Goal: Task Accomplishment & Management: Complete application form

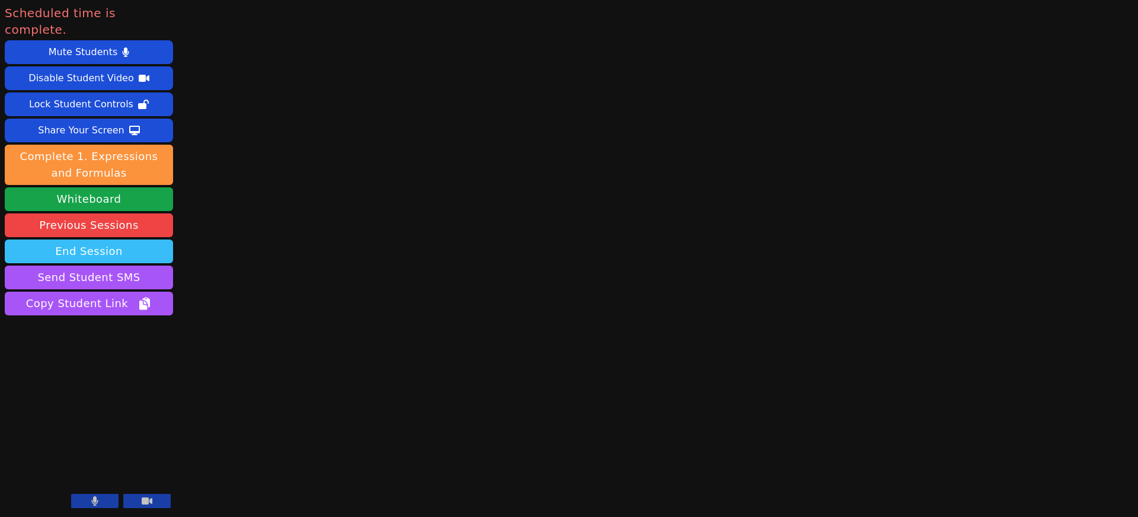
click at [80, 239] on button "End Session" at bounding box center [89, 251] width 168 height 24
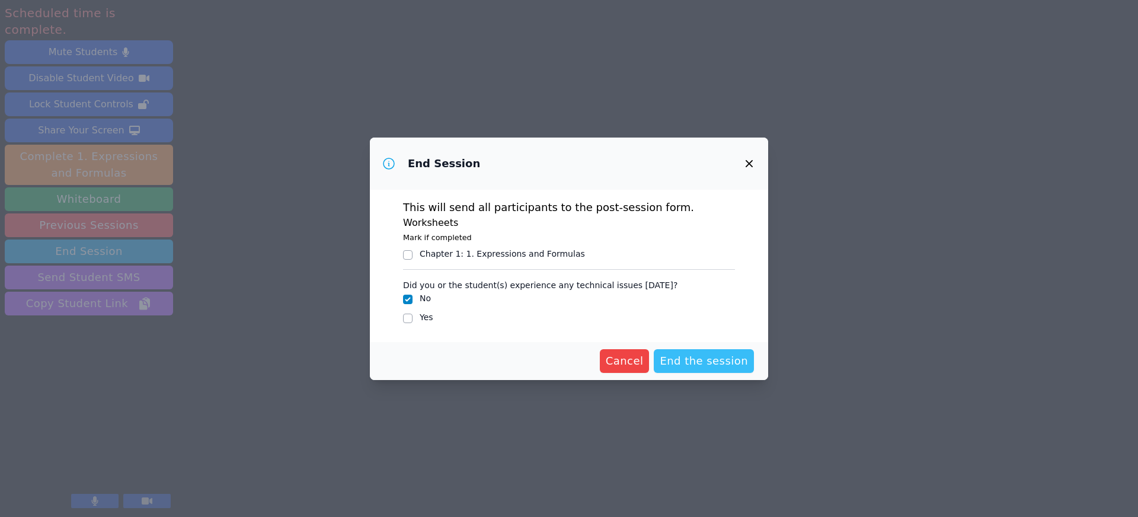
click at [702, 359] on span "End the session" at bounding box center [704, 361] width 88 height 17
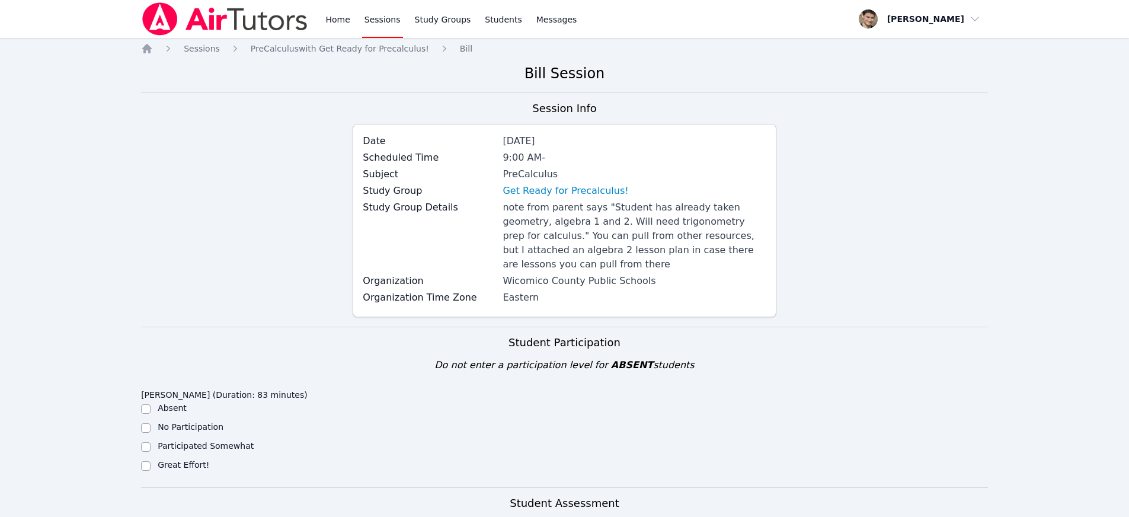
scroll to position [208, 0]
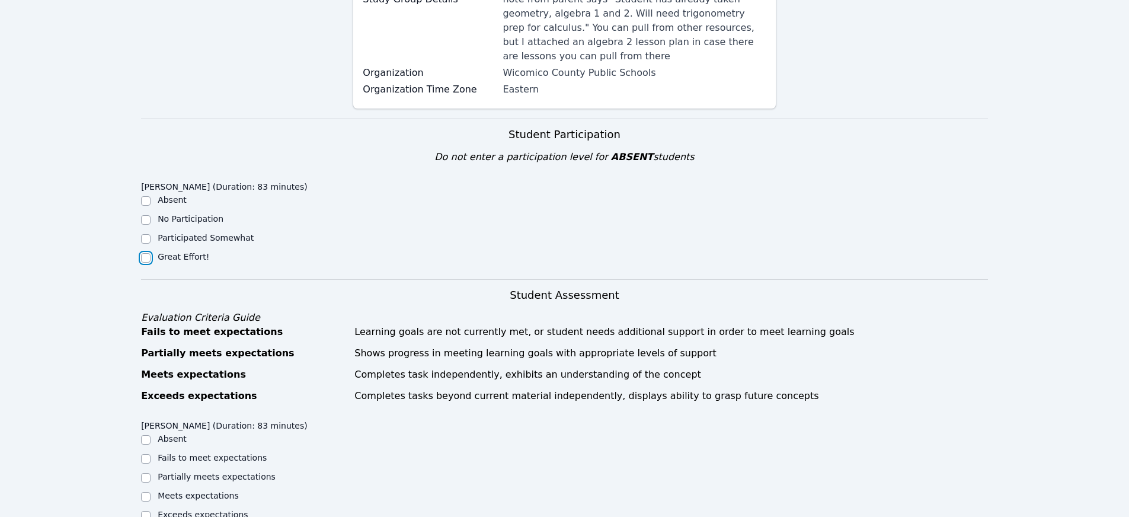
click at [146, 257] on input "Great Effort!" at bounding box center [145, 257] width 9 height 9
checkbox input "true"
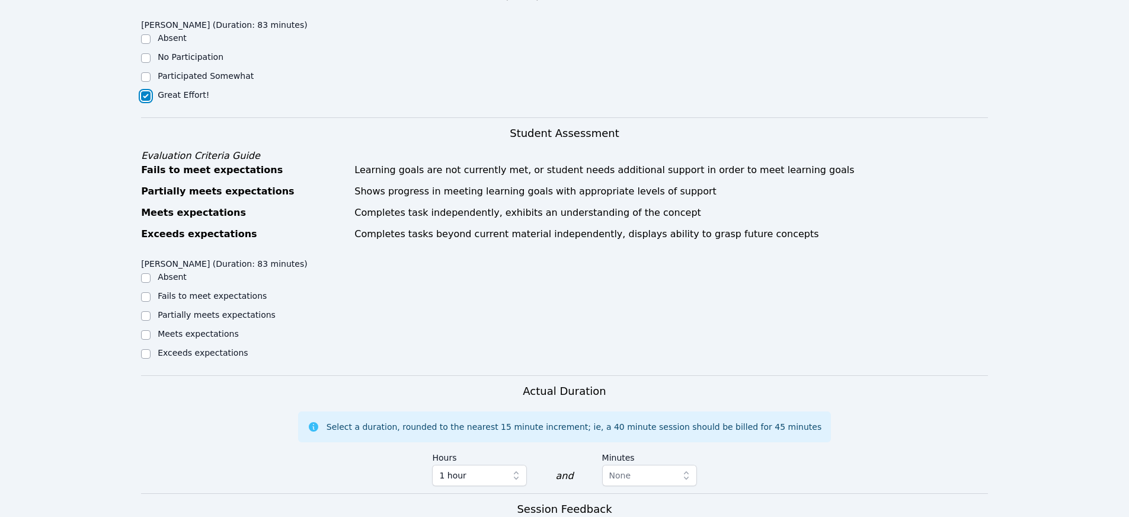
scroll to position [407, 0]
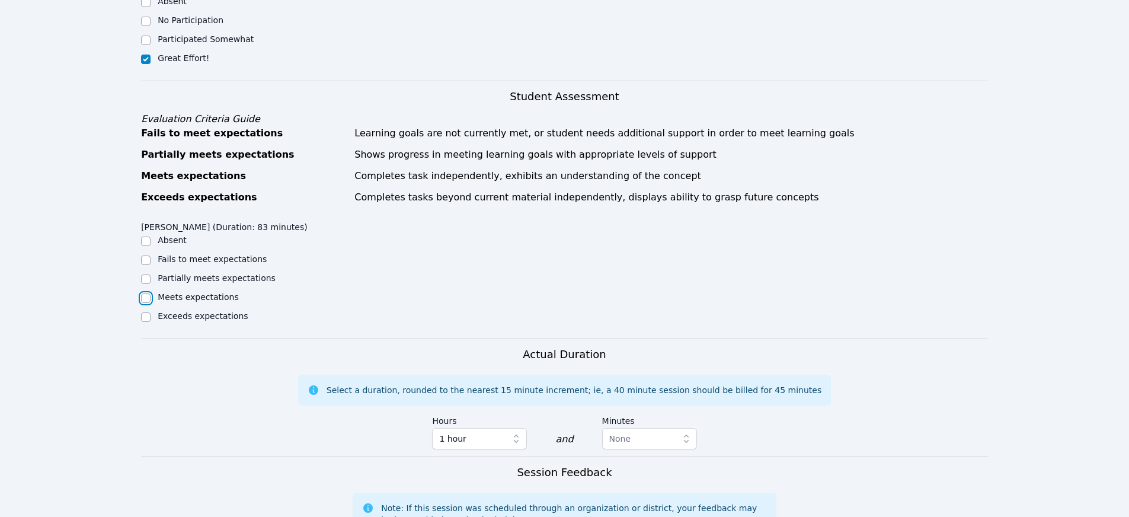
click at [148, 300] on input "Meets expectations" at bounding box center [145, 297] width 9 height 9
checkbox input "true"
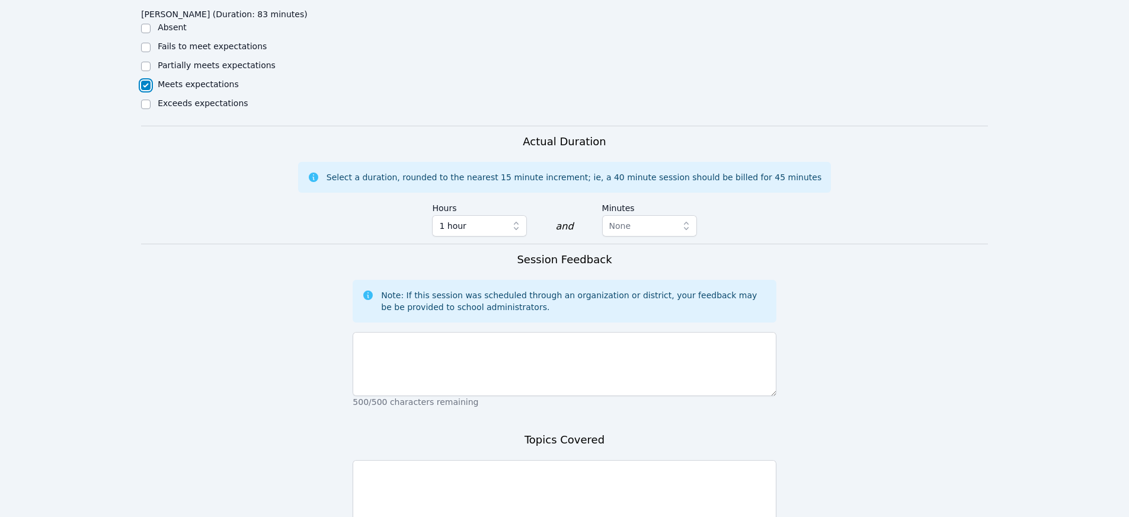
scroll to position [620, 0]
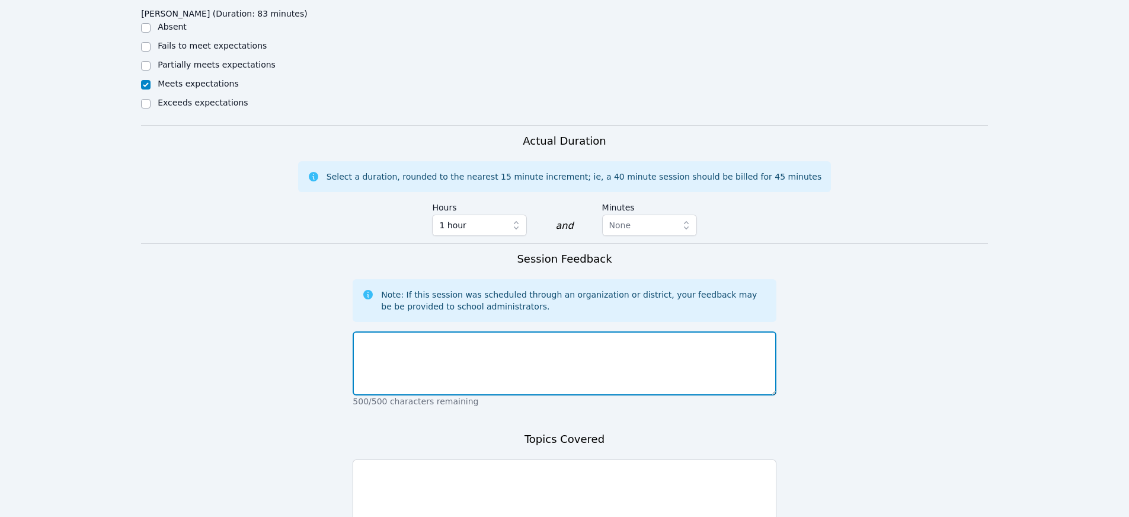
click at [442, 356] on textarea at bounding box center [564, 363] width 423 height 64
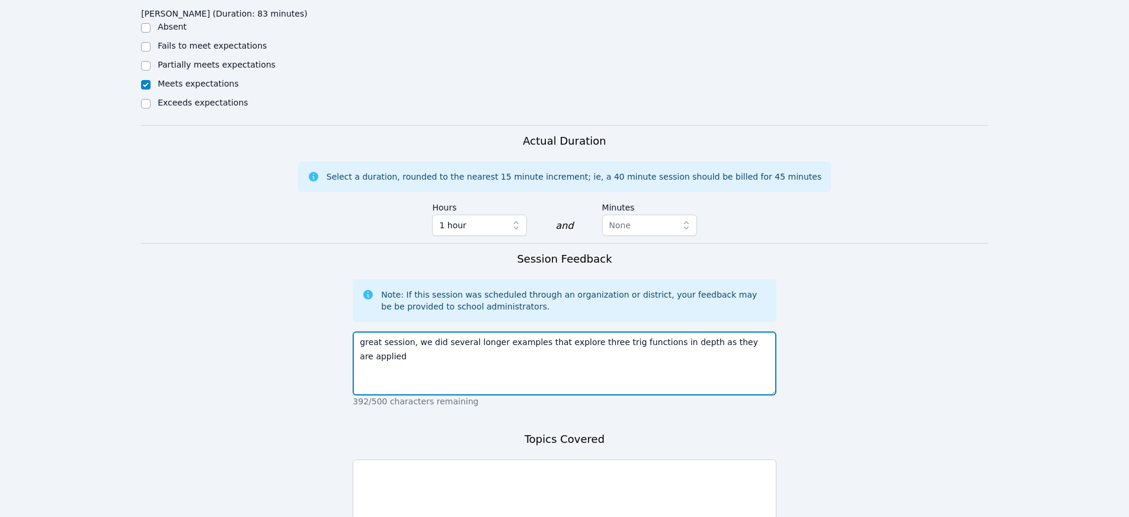
click at [661, 345] on textarea "great session, we did several longer examples that explore three trig functions…" at bounding box center [564, 363] width 423 height 64
click at [466, 357] on textarea "great session, we did several longer examples that explore three trig functions…" at bounding box center [564, 363] width 423 height 64
type textarea "great session, we did several longer examples that explore three trig functions…"
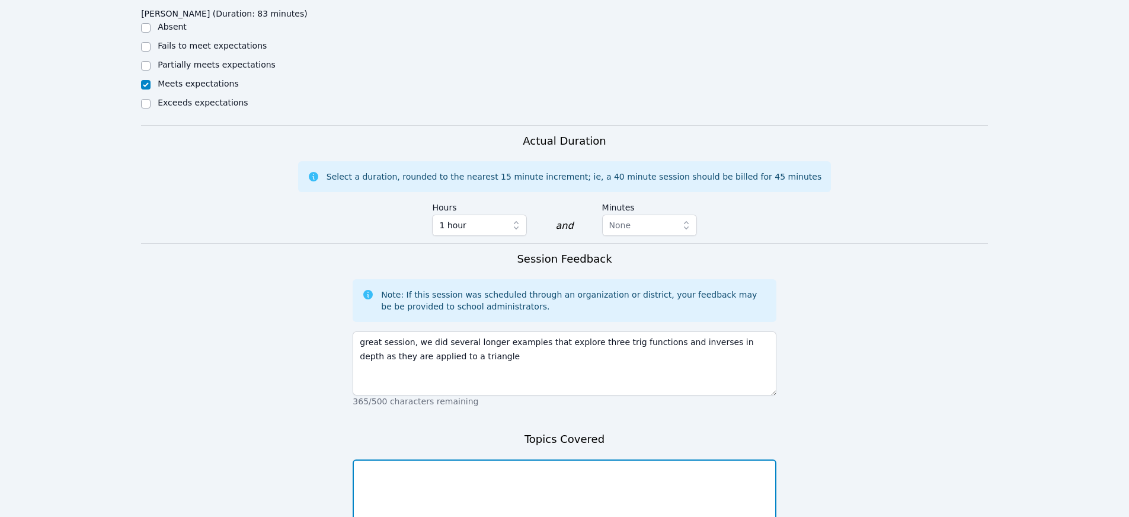
click at [418, 477] on textarea at bounding box center [564, 491] width 423 height 64
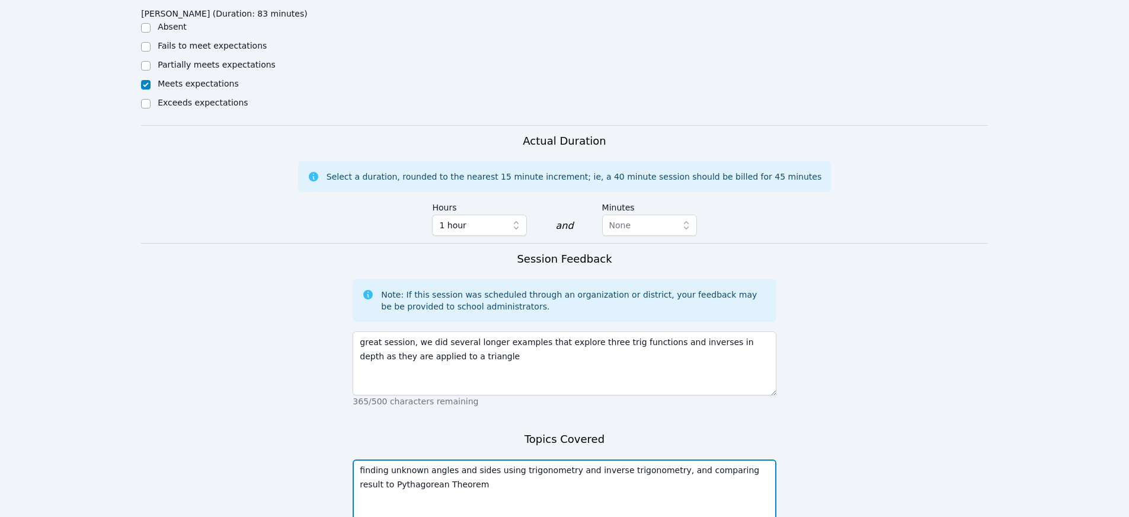
scroll to position [718, 0]
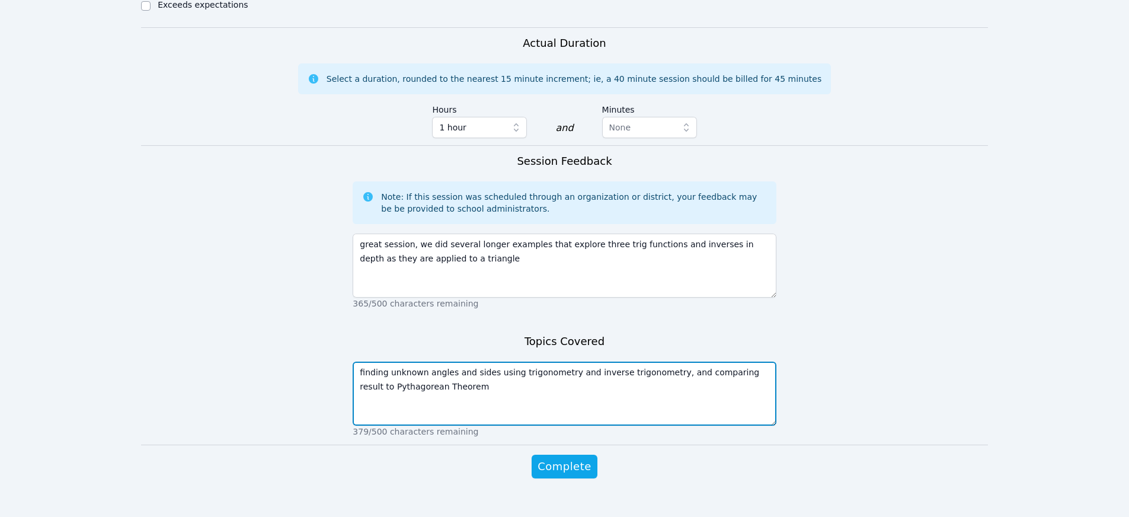
click at [748, 376] on textarea "finding unknown angles and sides using trigonometry and inverse trigonometry, a…" at bounding box center [564, 394] width 423 height 64
click at [747, 376] on textarea "finding unknown angles and sides using trigonometry and inverse trigonometry, a…" at bounding box center [564, 394] width 423 height 64
click at [514, 374] on textarea "finding unknown angles and sides using trigonometry and inverse trigonometry, a…" at bounding box center [564, 394] width 423 height 64
type textarea "finding unknown angles and sides using trigonometry and inverse trigonometry, a…"
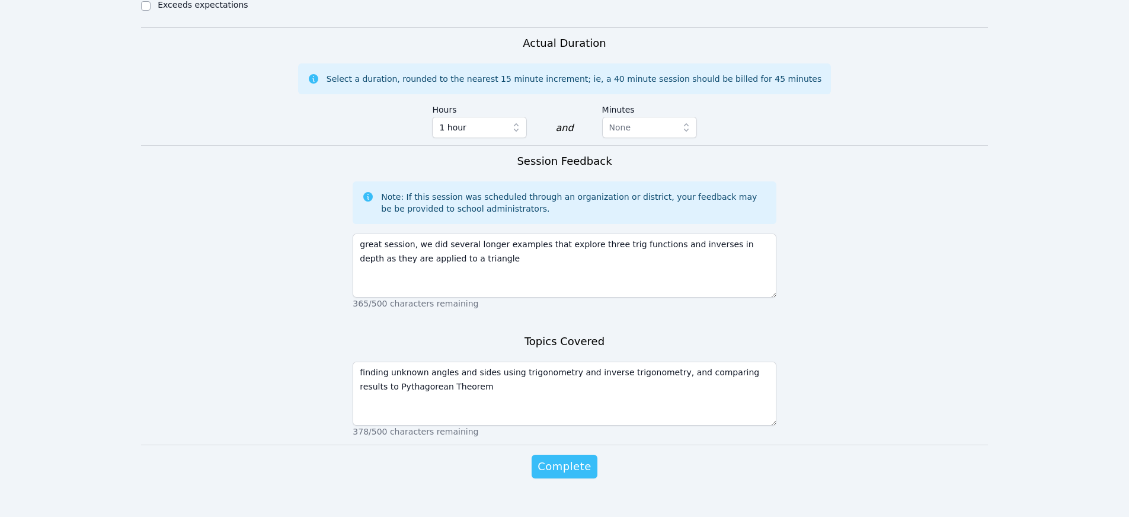
click at [567, 469] on span "Complete" at bounding box center [564, 466] width 53 height 17
